Goal: Task Accomplishment & Management: Use online tool/utility

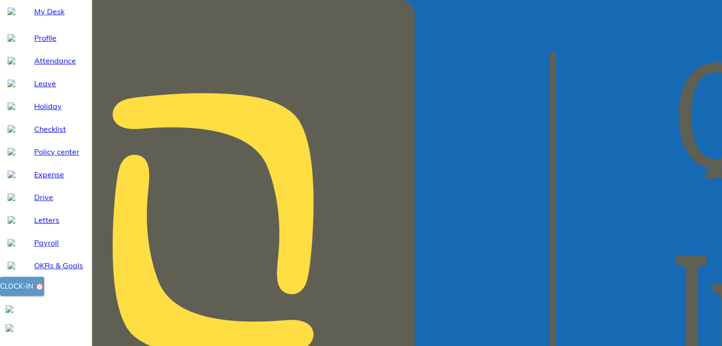
click at [44, 293] on div "Clock-in ⏰" at bounding box center [22, 286] width 44 height 12
